Goal: Information Seeking & Learning: Check status

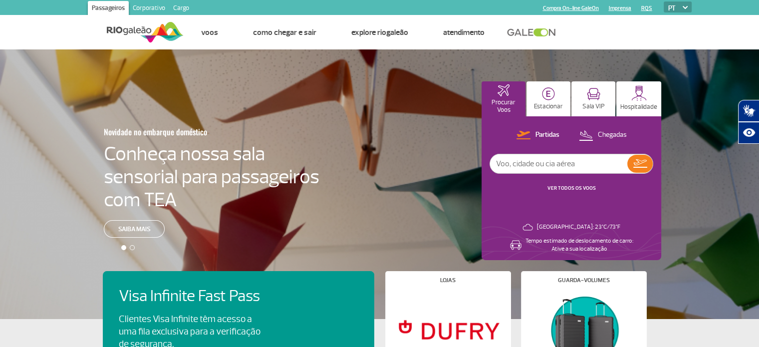
click at [577, 188] on link "VER TODOS OS VOOS" at bounding box center [572, 188] width 48 height 6
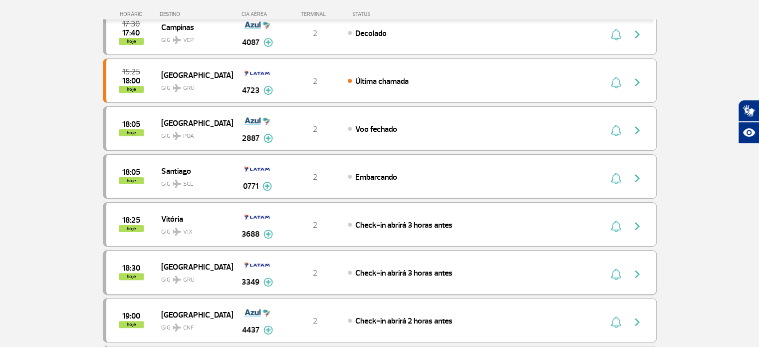
scroll to position [217, 0]
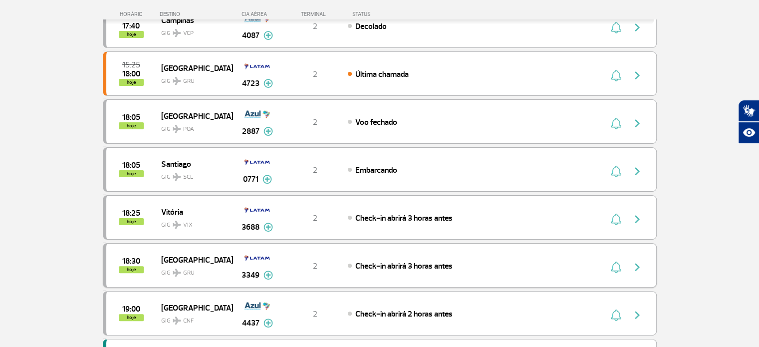
click at [179, 258] on span "[GEOGRAPHIC_DATA]" at bounding box center [193, 259] width 64 height 13
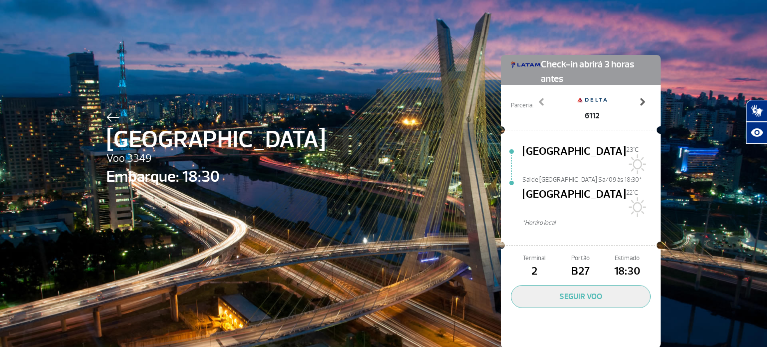
click at [640, 100] on span at bounding box center [642, 102] width 10 height 10
click at [637, 98] on span at bounding box center [642, 102] width 10 height 10
click at [638, 98] on span at bounding box center [642, 102] width 10 height 10
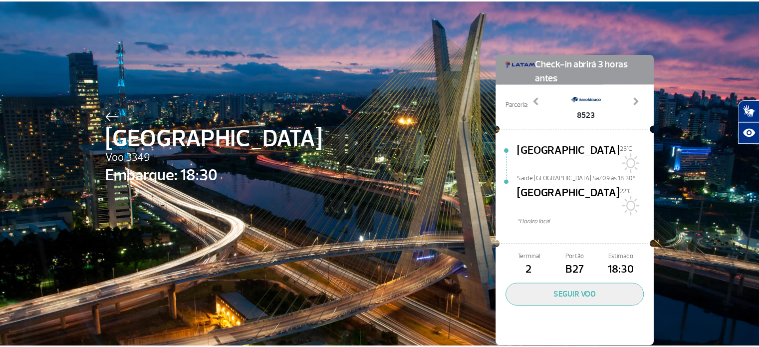
scroll to position [1, 0]
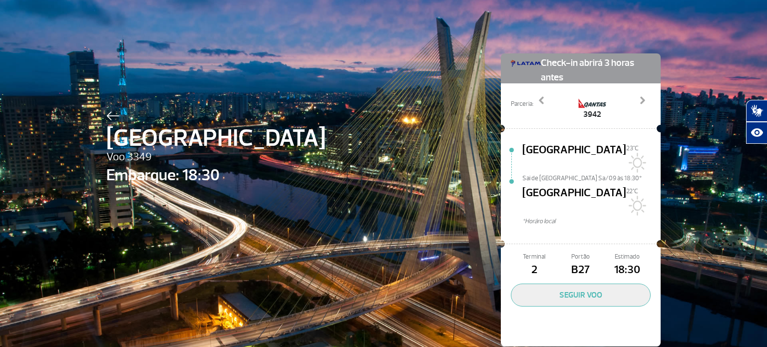
click at [107, 114] on img at bounding box center [112, 115] width 13 height 9
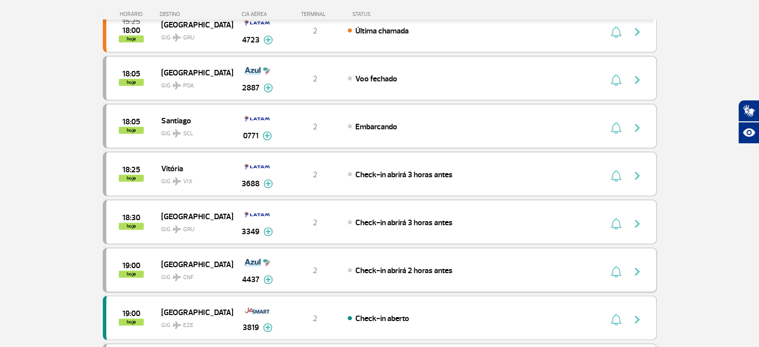
scroll to position [250, 0]
